Goal: Check status: Check status

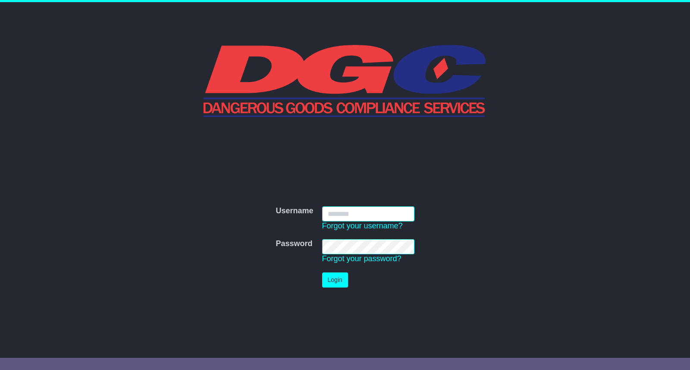
click at [354, 213] on input "Username" at bounding box center [368, 213] width 92 height 15
type input "**********"
click at [332, 277] on button "Login" at bounding box center [335, 279] width 26 height 15
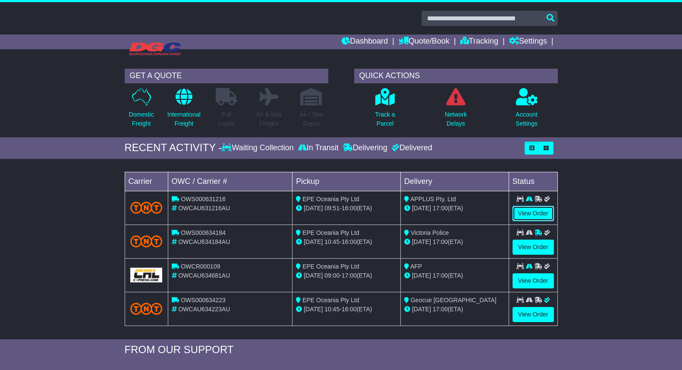
click at [531, 212] on link "View Order" at bounding box center [532, 213] width 41 height 15
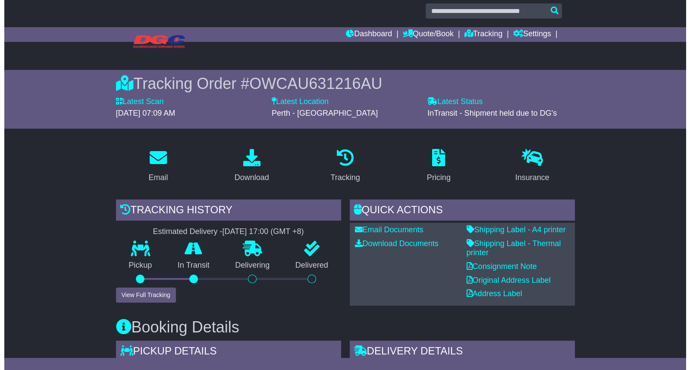
scroll to position [9, 0]
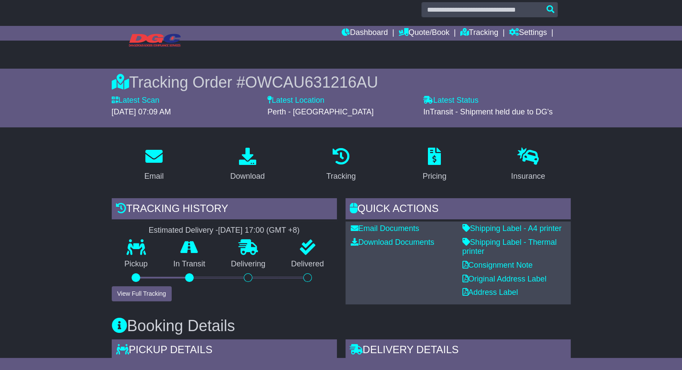
click at [154, 301] on div "Tracking history Estimated Delivery - [DATE] 17:00 (GMT +8) Pickup In Transit P…" at bounding box center [224, 251] width 234 height 106
click at [155, 294] on button "View Full Tracking" at bounding box center [142, 293] width 60 height 15
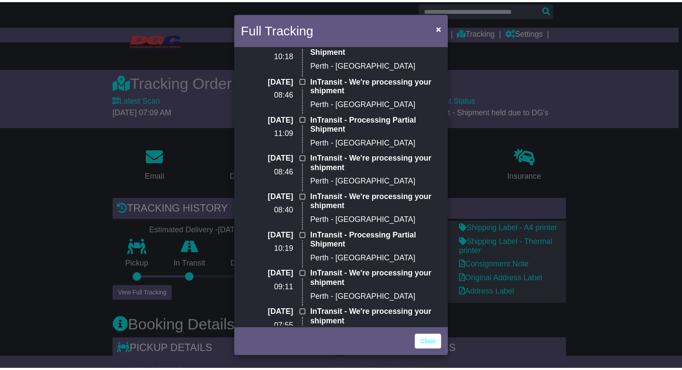
scroll to position [0, 0]
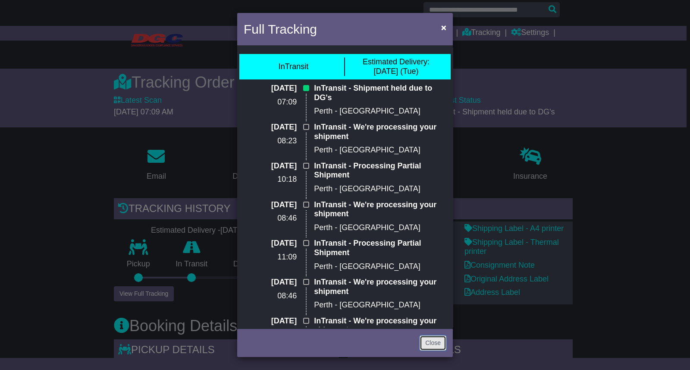
click at [433, 346] on link "Close" at bounding box center [433, 342] width 27 height 15
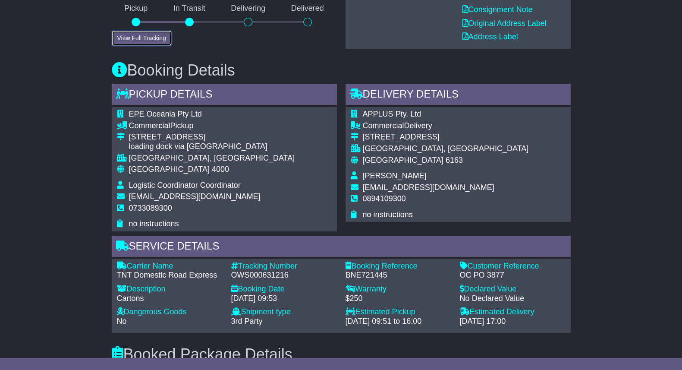
scroll to position [207, 0]
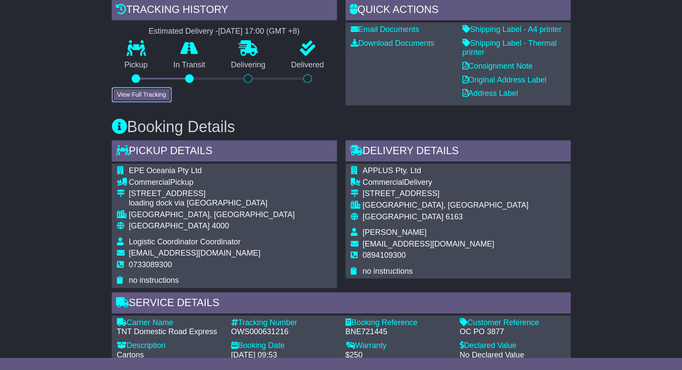
click at [158, 94] on button "View Full Tracking" at bounding box center [142, 94] width 60 height 15
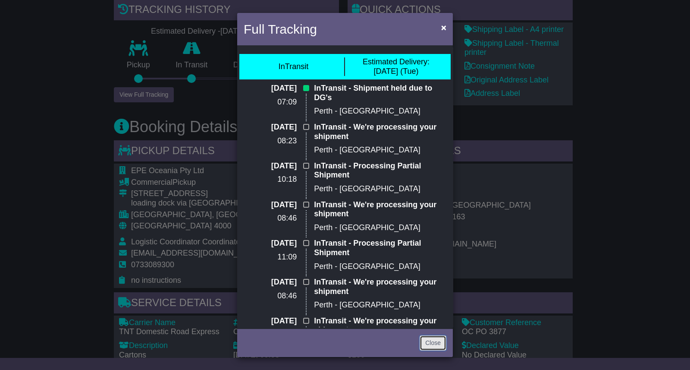
click at [430, 346] on link "Close" at bounding box center [433, 342] width 27 height 15
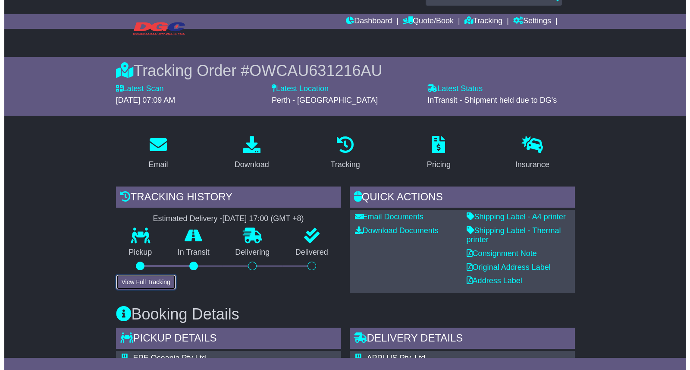
scroll to position [0, 0]
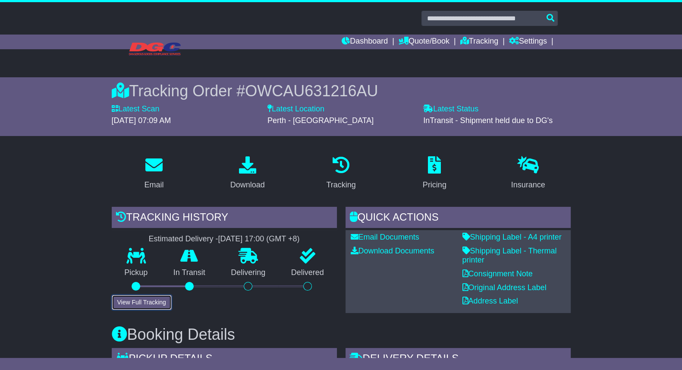
click at [127, 306] on button "View Full Tracking" at bounding box center [142, 302] width 60 height 15
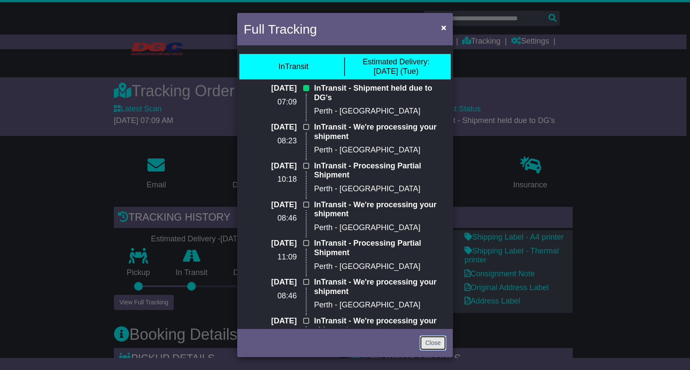
click at [433, 343] on link "Close" at bounding box center [433, 342] width 27 height 15
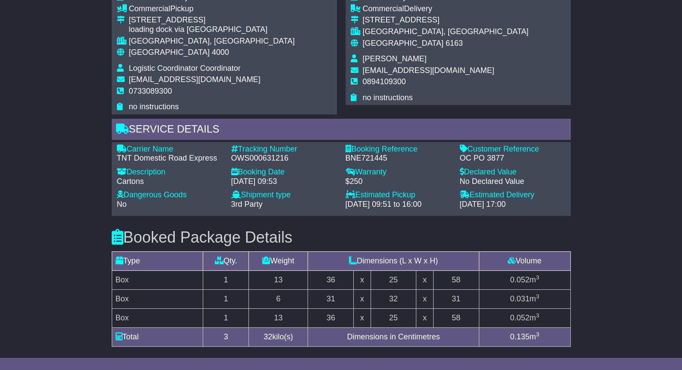
scroll to position [386, 0]
